Goal: Task Accomplishment & Management: Manage account settings

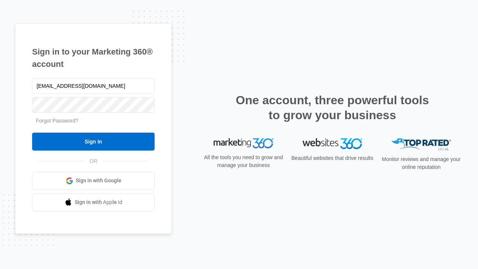
type input "[EMAIL_ADDRESS][DOMAIN_NAME]"
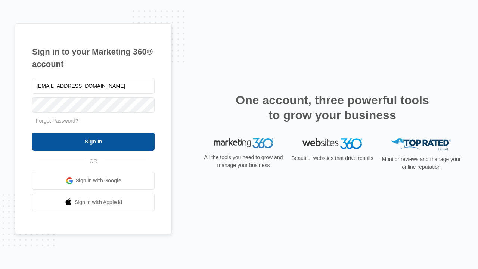
click at [93, 141] on input "Sign In" at bounding box center [93, 142] width 122 height 18
